Goal: Information Seeking & Learning: Learn about a topic

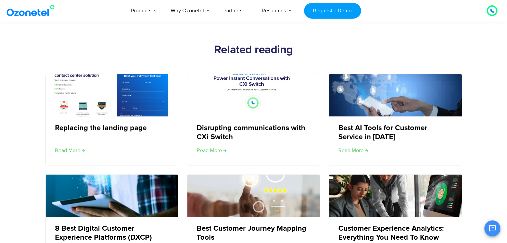
scroll to position [978, 0]
click at [77, 149] on link "Read More" at bounding box center [70, 151] width 31 height 8
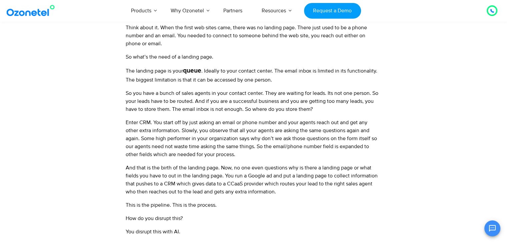
scroll to position [338, 0]
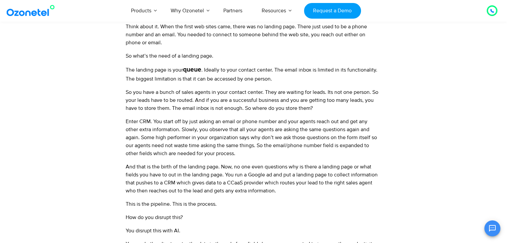
click at [243, 70] on p "The landing page is your queue . Ideally to your contact center. The email inbo…" at bounding box center [252, 74] width 253 height 18
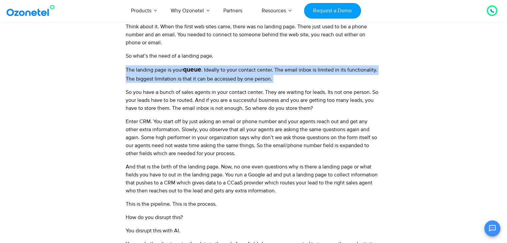
click at [243, 70] on p "The landing page is your queue . Ideally to your contact center. The email inbo…" at bounding box center [252, 74] width 253 height 18
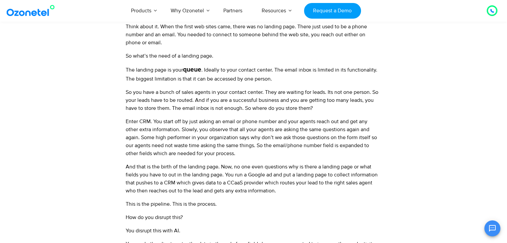
click at [243, 70] on p "The landing page is your queue . Ideally to your contact center. The email inbo…" at bounding box center [252, 74] width 253 height 18
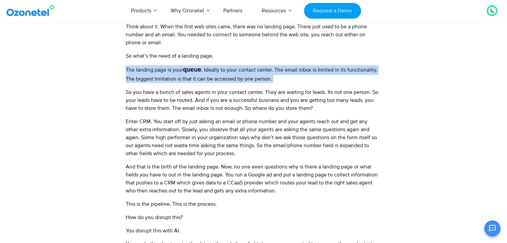
click at [243, 70] on p "The landing page is your queue . Ideally to your contact center. The email inbo…" at bounding box center [252, 74] width 253 height 18
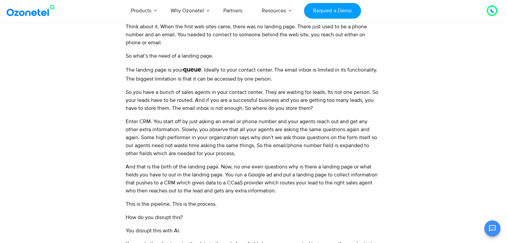
click at [243, 70] on p "The landing page is your queue . Ideally to your contact center. The email inbo…" at bounding box center [252, 74] width 253 height 18
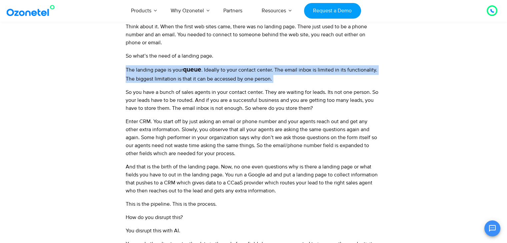
click at [243, 70] on p "The landing page is your queue . Ideally to your contact center. The email inbo…" at bounding box center [252, 74] width 253 height 18
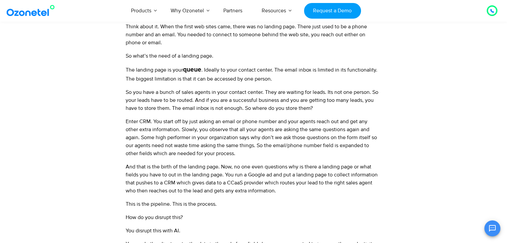
click at [209, 95] on p "So you have a bunch of sales agents in your contact center. They are waiting fo…" at bounding box center [252, 100] width 253 height 24
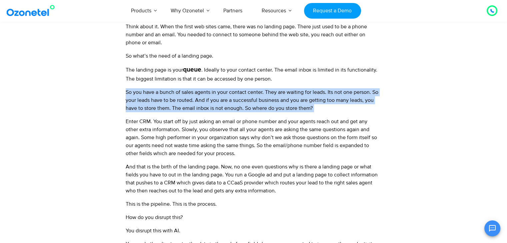
click at [209, 95] on p "So you have a bunch of sales agents in your contact center. They are waiting fo…" at bounding box center [252, 100] width 253 height 24
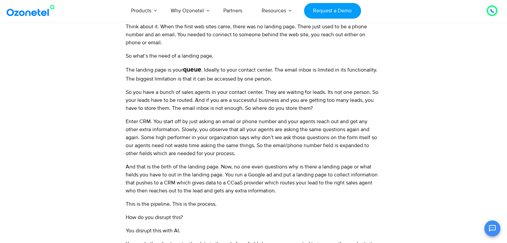
click at [209, 95] on p "So you have a bunch of sales agents in your contact center. They are waiting fo…" at bounding box center [252, 100] width 253 height 24
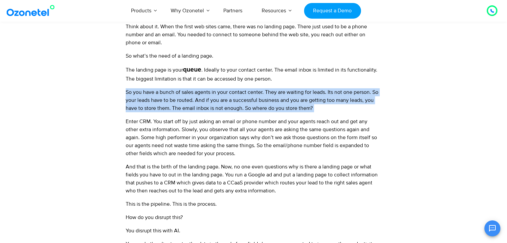
click at [209, 95] on p "So you have a bunch of sales agents in your contact center. They are waiting fo…" at bounding box center [252, 100] width 253 height 24
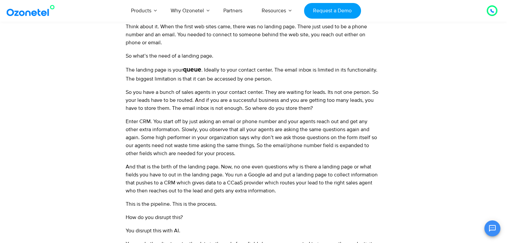
click at [206, 103] on p "So you have a bunch of sales agents in your contact center. They are waiting fo…" at bounding box center [252, 100] width 253 height 24
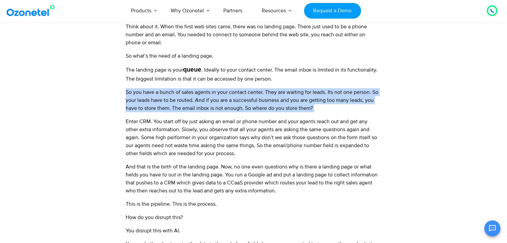
click at [206, 103] on p "So you have a bunch of sales agents in your contact center. They are waiting fo…" at bounding box center [252, 100] width 253 height 24
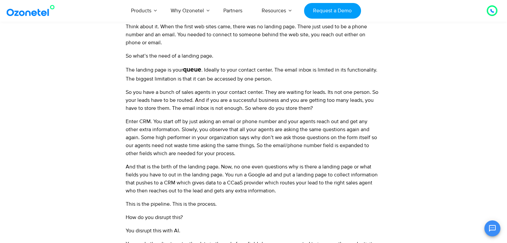
click at [207, 118] on p "Enter CRM. You start off by just asking an email or phone number and your agent…" at bounding box center [252, 138] width 253 height 40
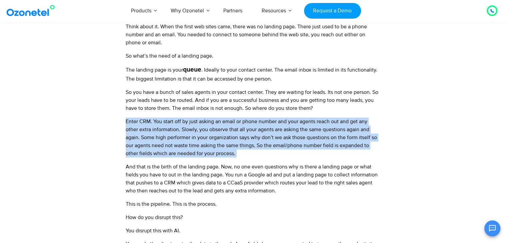
click at [207, 118] on p "Enter CRM. You start off by just asking an email or phone number and your agent…" at bounding box center [252, 138] width 253 height 40
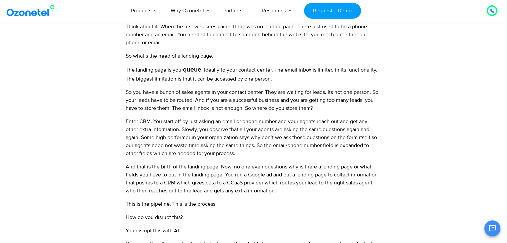
click at [207, 130] on p "Enter CRM. You start off by just asking an email or phone number and your agent…" at bounding box center [252, 138] width 253 height 40
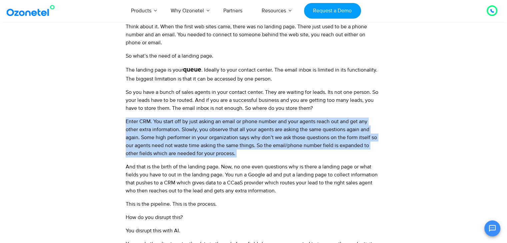
click at [207, 130] on p "Enter CRM. You start off by just asking an email or phone number and your agent…" at bounding box center [252, 138] width 253 height 40
click at [210, 143] on p "Enter CRM. You start off by just asking an email or phone number and your agent…" at bounding box center [252, 138] width 253 height 40
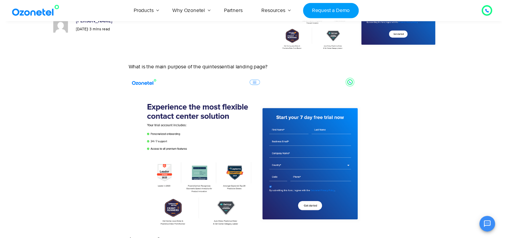
scroll to position [0, 0]
